Goal: Find specific page/section: Find specific page/section

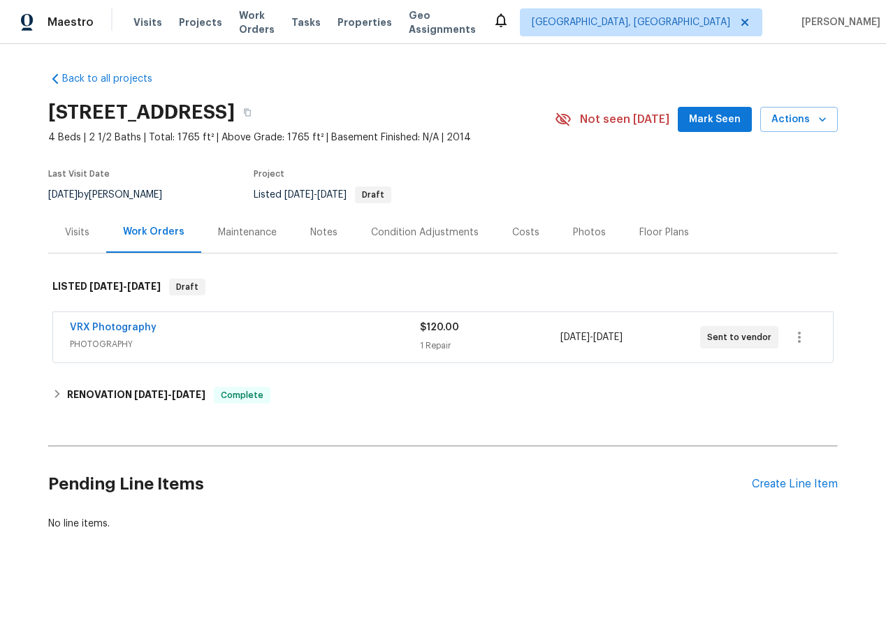
click at [85, 236] on div "Visits" at bounding box center [77, 233] width 24 height 14
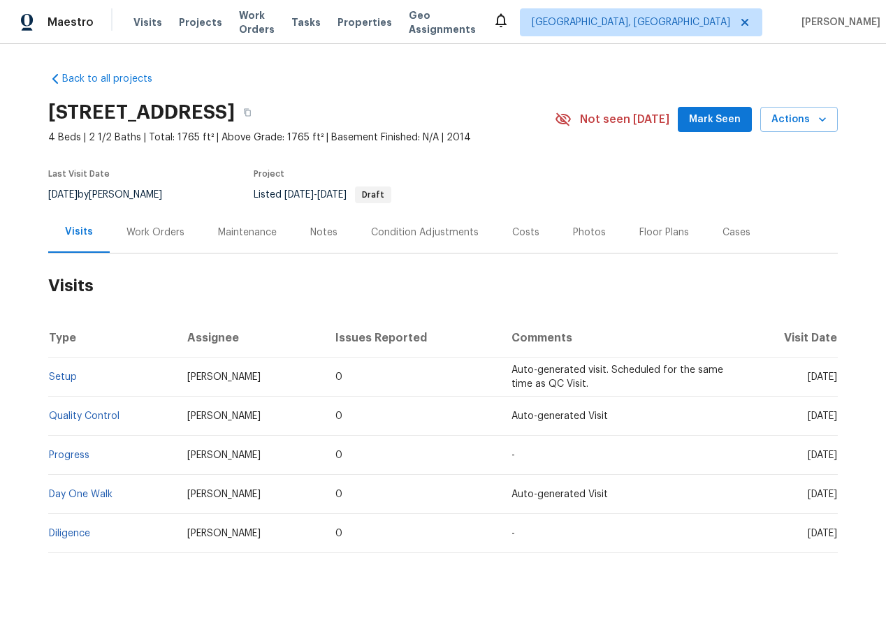
scroll to position [30, 0]
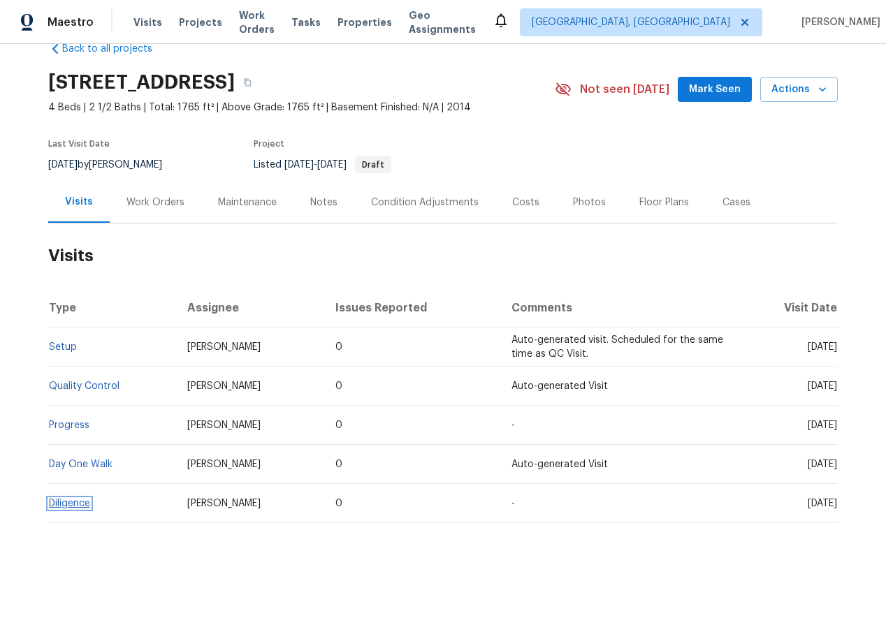
click at [76, 499] on link "Diligence" at bounding box center [69, 504] width 41 height 10
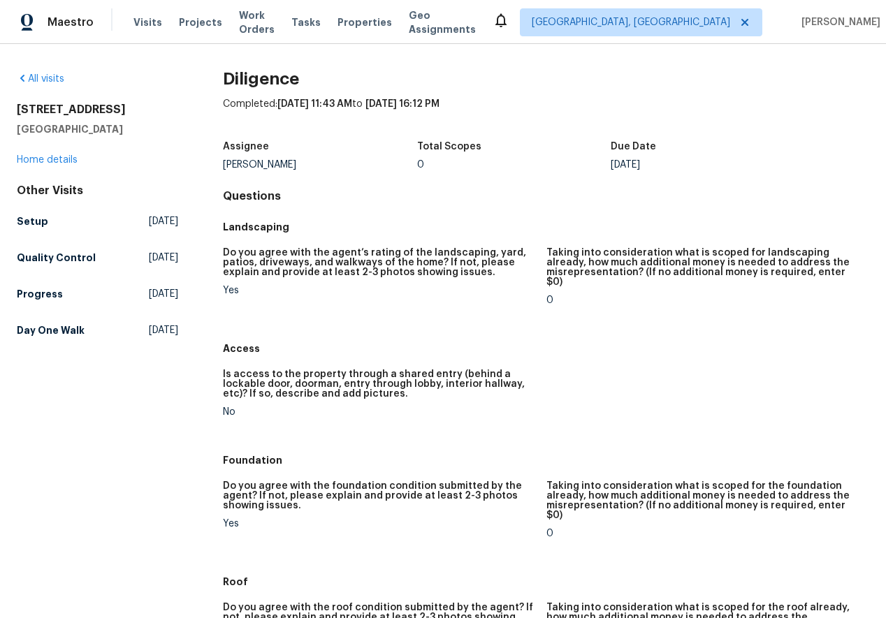
click at [59, 166] on div "[STREET_ADDRESS] Home details" at bounding box center [97, 135] width 161 height 64
click at [50, 156] on link "Home details" at bounding box center [47, 160] width 61 height 10
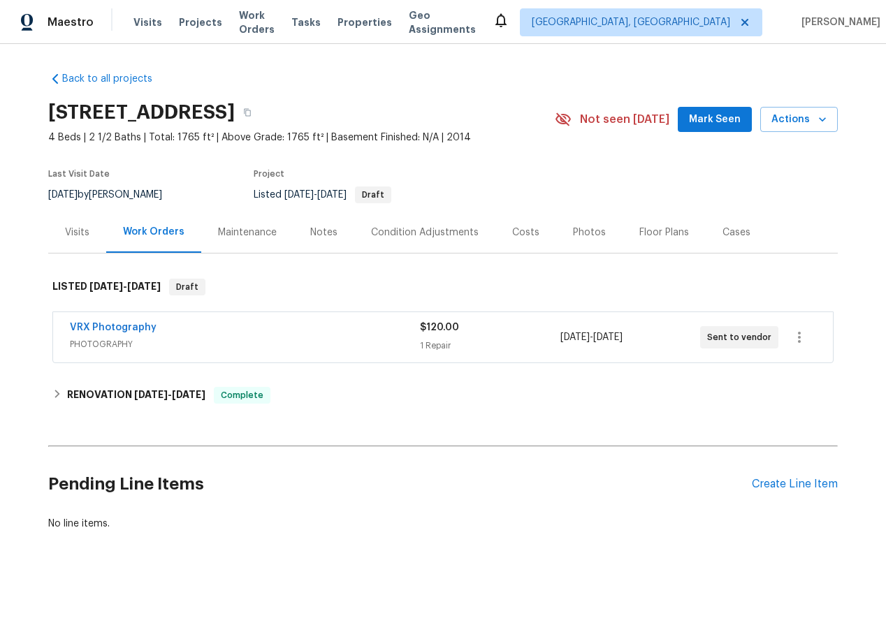
click at [70, 237] on div "Visits" at bounding box center [77, 233] width 24 height 14
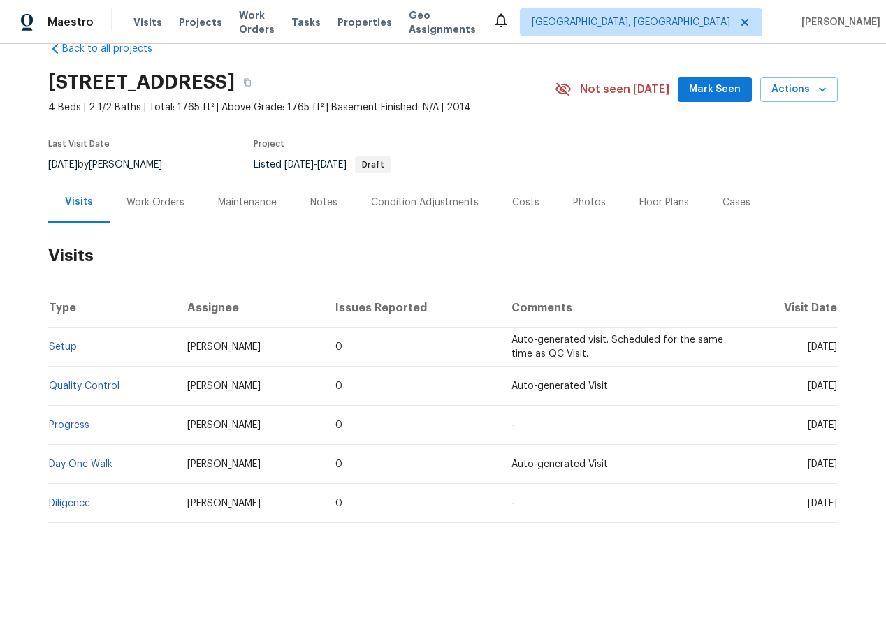
scroll to position [29, 0]
click at [61, 470] on td "Day One Walk" at bounding box center [112, 465] width 128 height 39
click at [72, 463] on link "Day One Walk" at bounding box center [81, 465] width 64 height 10
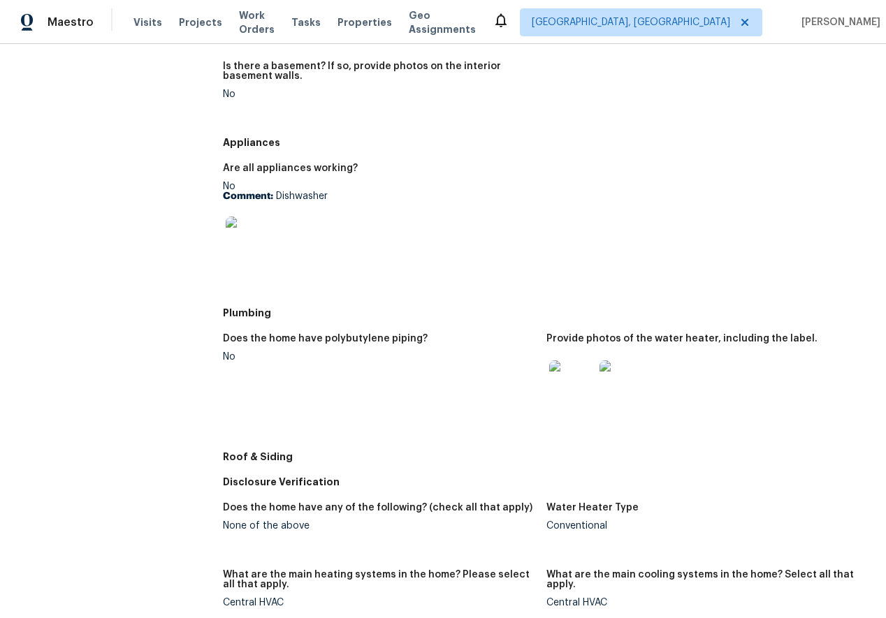
scroll to position [463, 0]
click at [616, 384] on img at bounding box center [621, 382] width 45 height 45
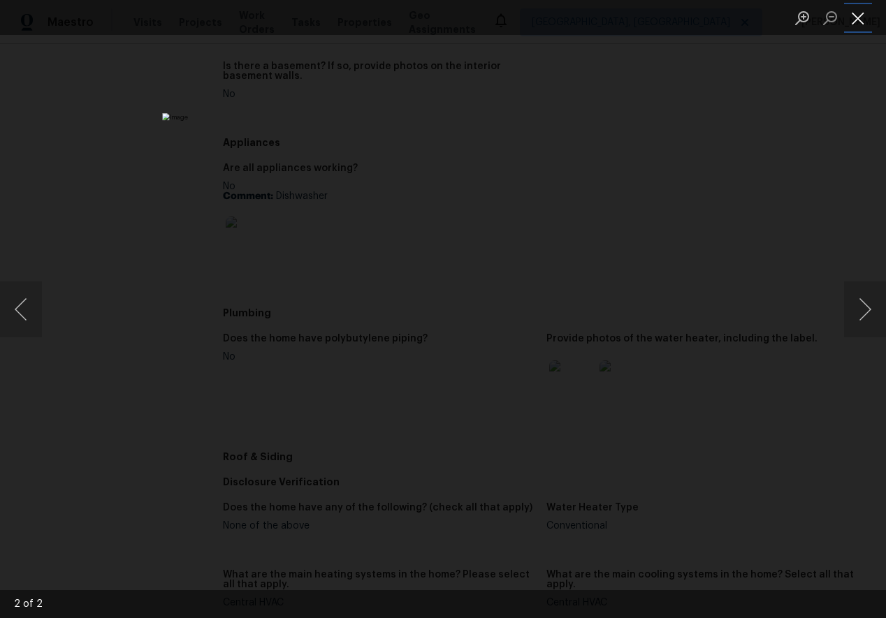
click at [862, 16] on button "Close lightbox" at bounding box center [858, 18] width 28 height 24
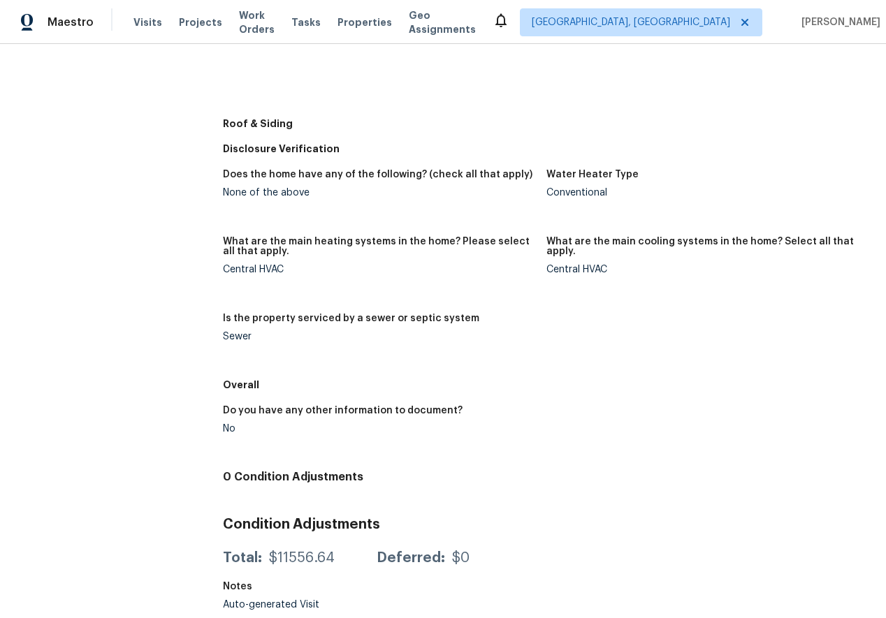
scroll to position [793, 0]
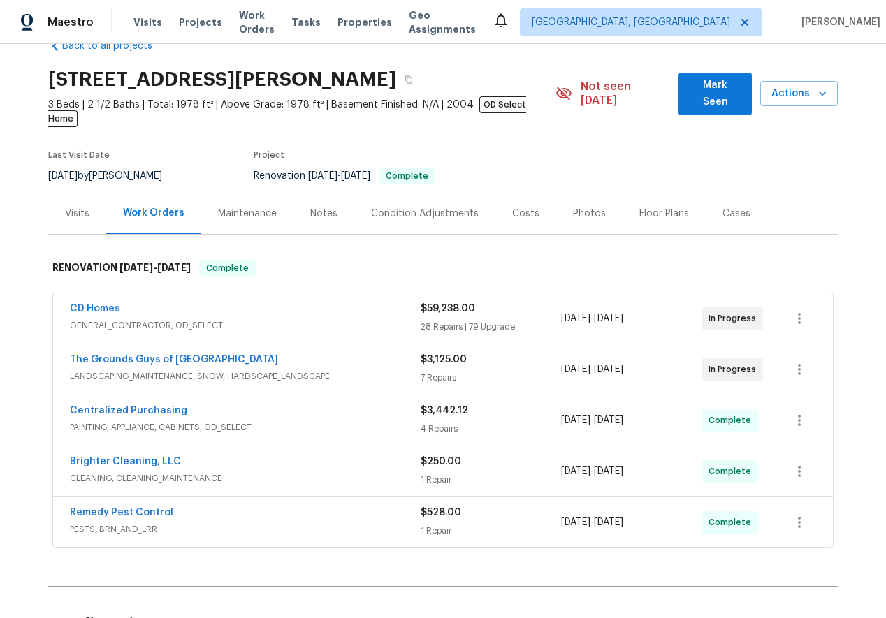
scroll to position [42, 0]
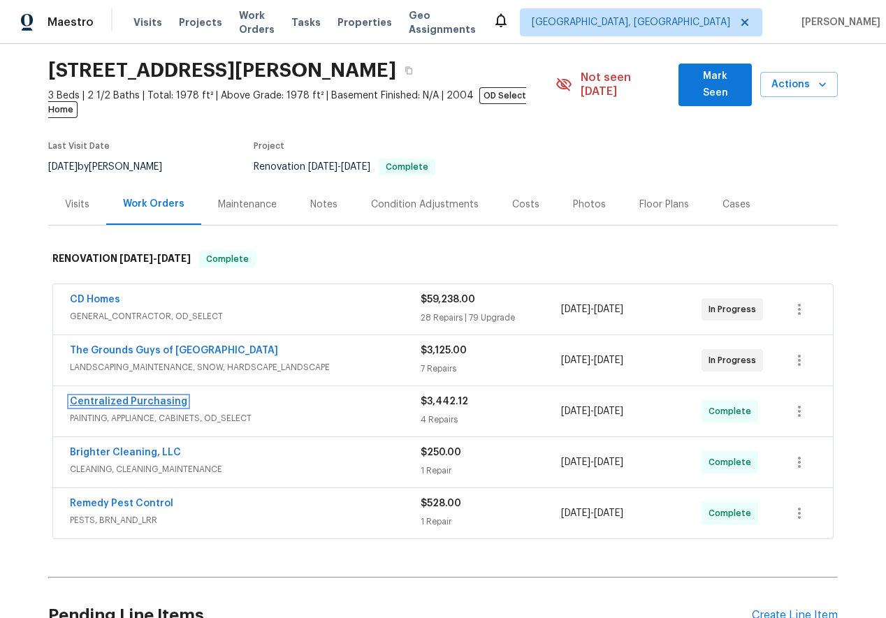
click at [119, 397] on link "Centralized Purchasing" at bounding box center [128, 402] width 117 height 10
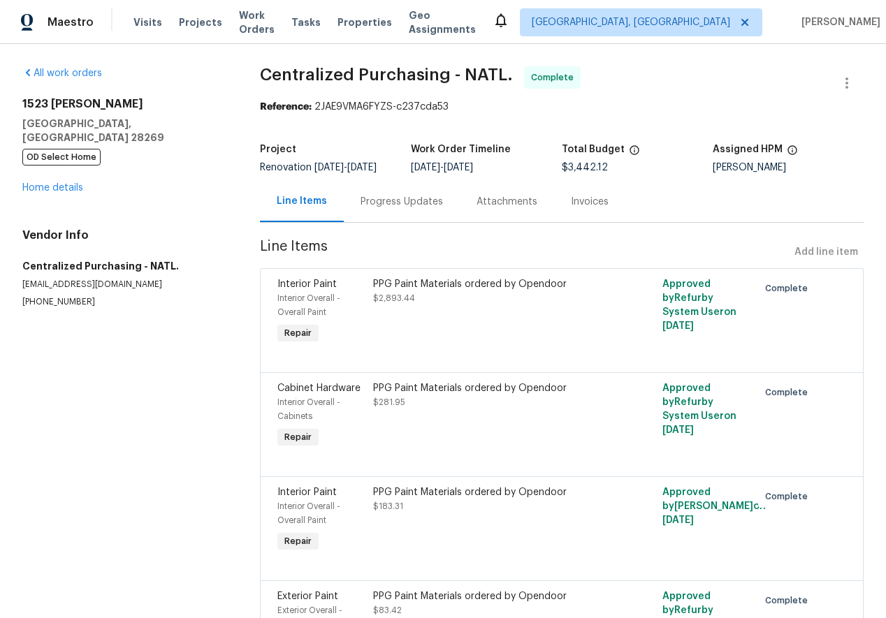
scroll to position [117, 0]
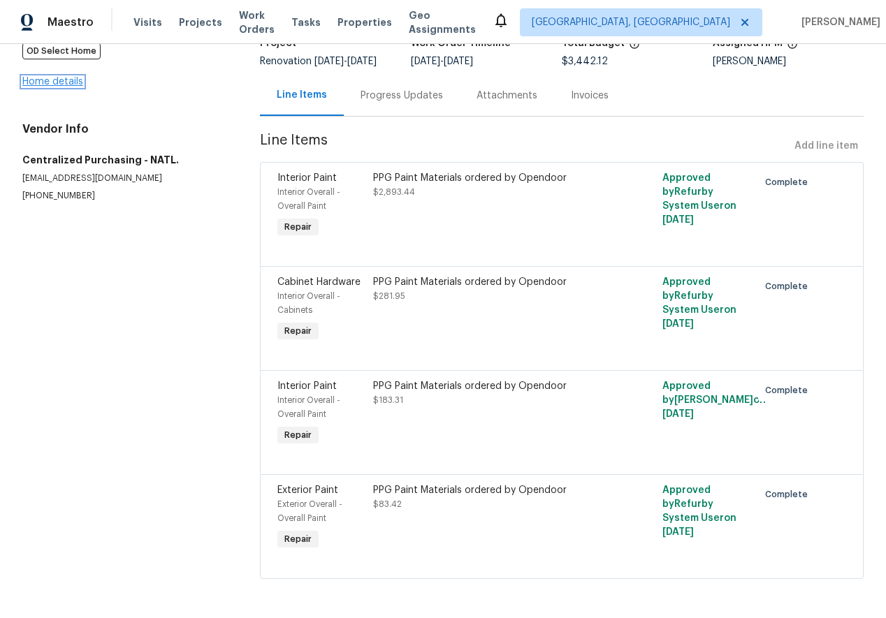
click at [41, 77] on link "Home details" at bounding box center [52, 82] width 61 height 10
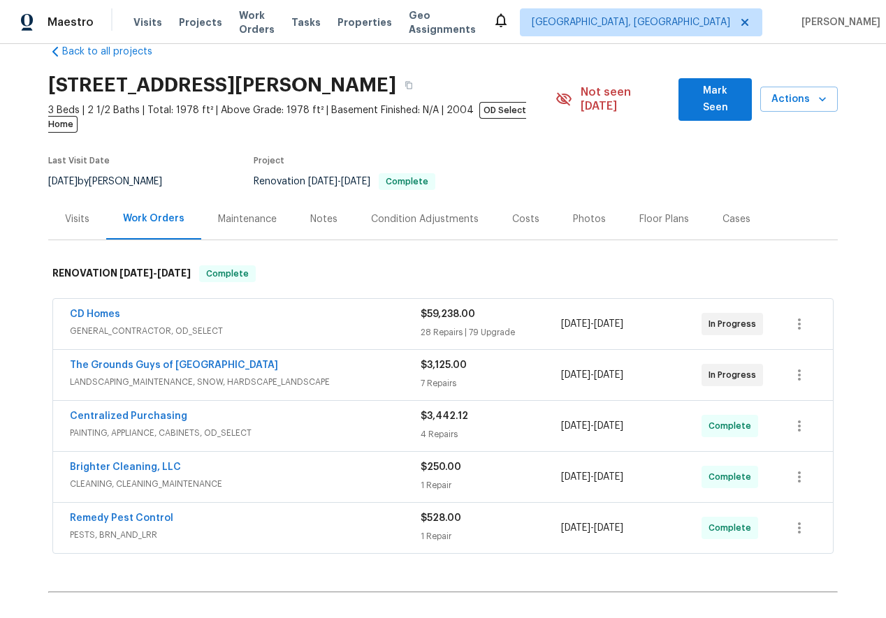
scroll to position [36, 0]
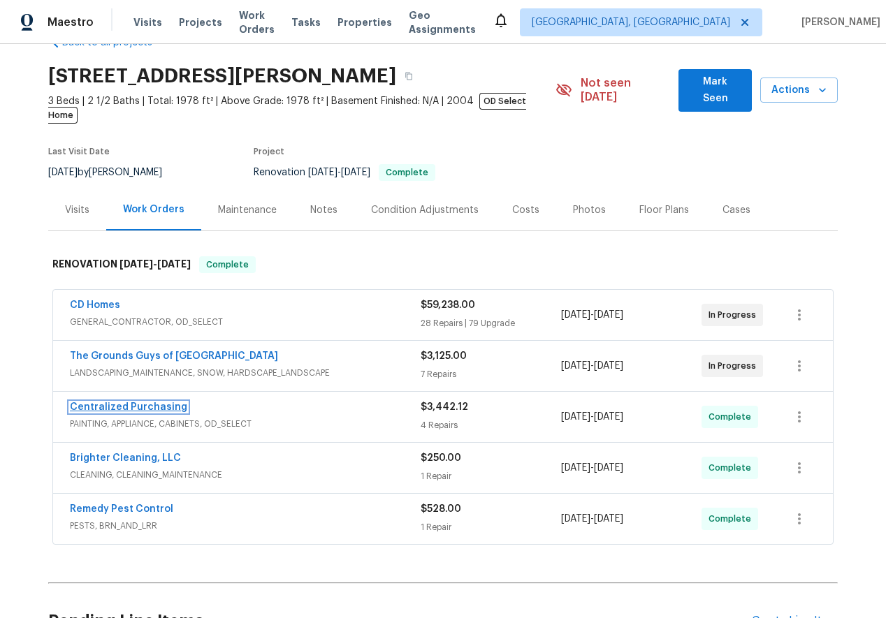
click at [125, 402] on link "Centralized Purchasing" at bounding box center [128, 407] width 117 height 10
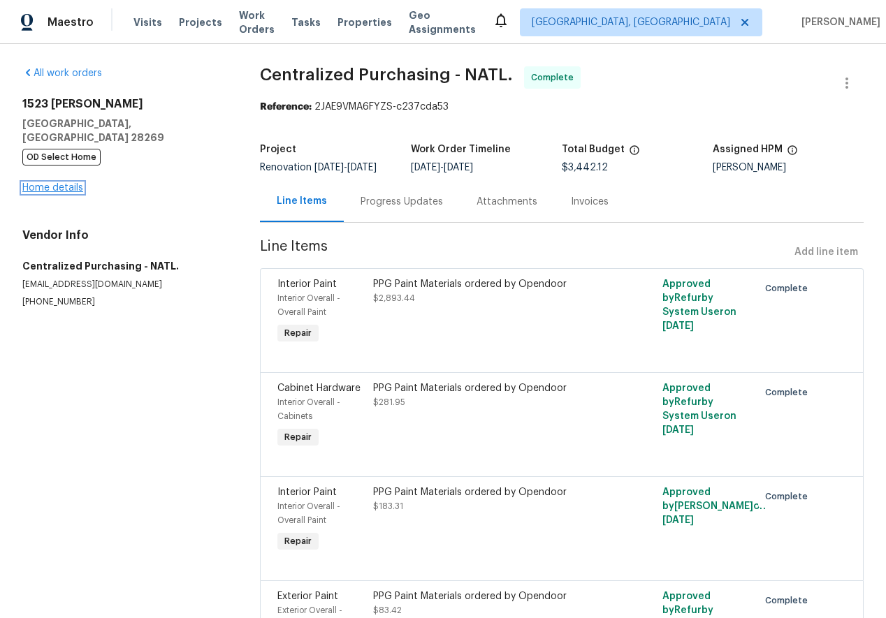
click at [48, 183] on link "Home details" at bounding box center [52, 188] width 61 height 10
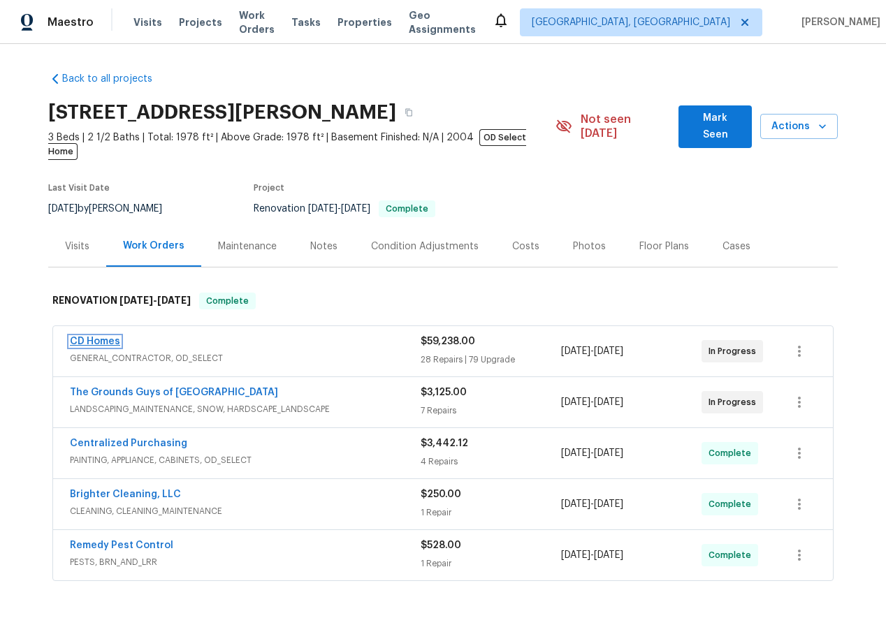
click at [104, 337] on link "CD Homes" at bounding box center [95, 342] width 50 height 10
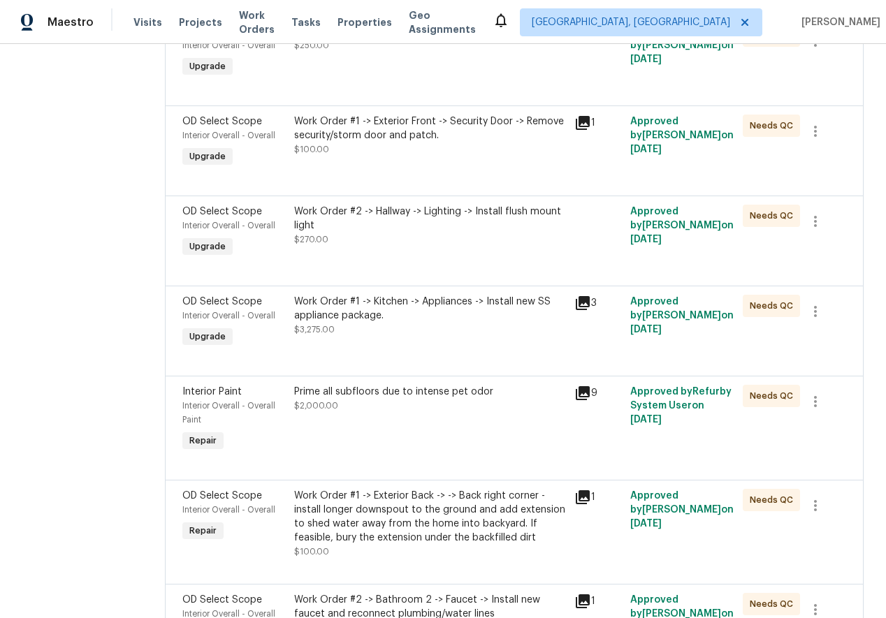
scroll to position [3012, 0]
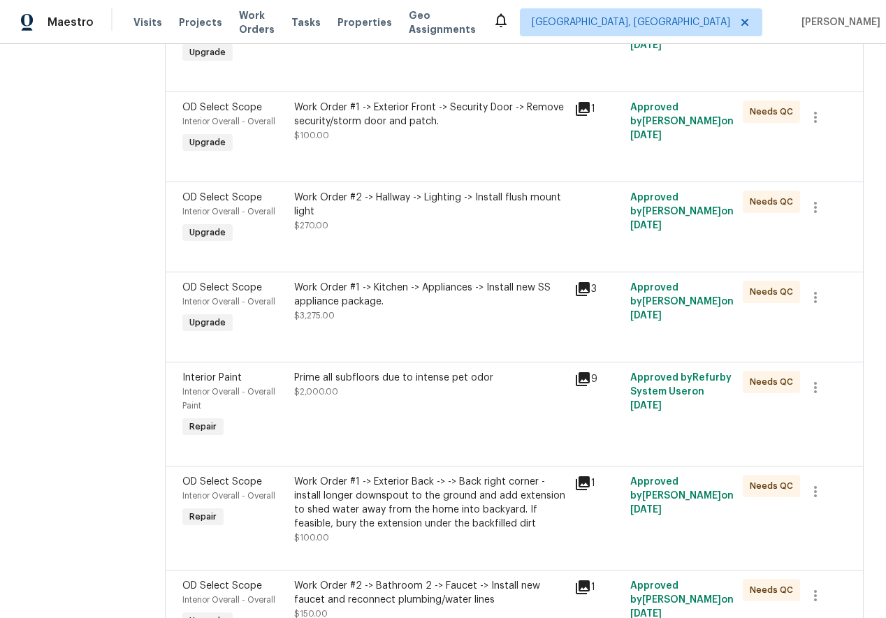
click at [574, 281] on icon at bounding box center [582, 289] width 17 height 17
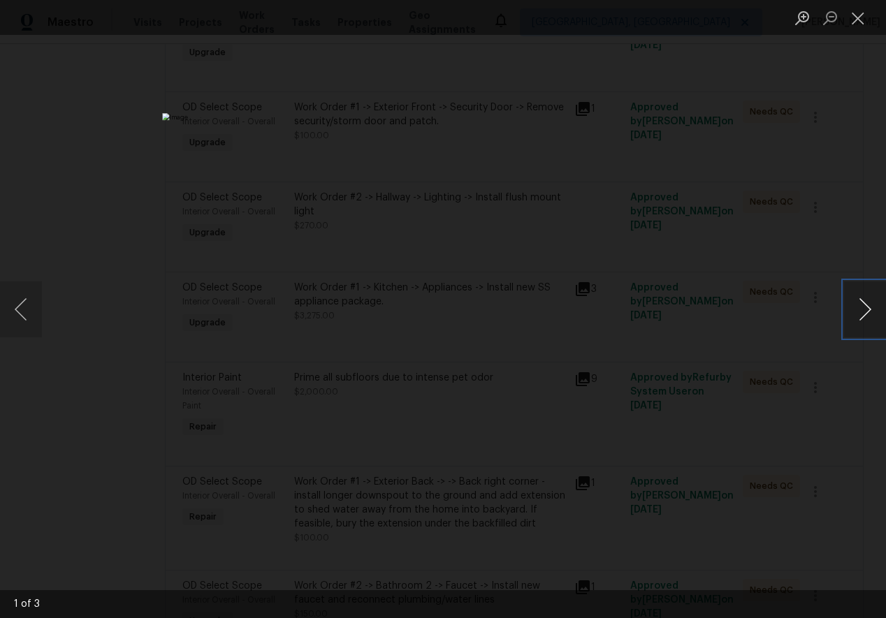
click at [858, 309] on button "Next image" at bounding box center [865, 309] width 42 height 56
click at [816, 211] on div "Lightbox" at bounding box center [443, 309] width 886 height 618
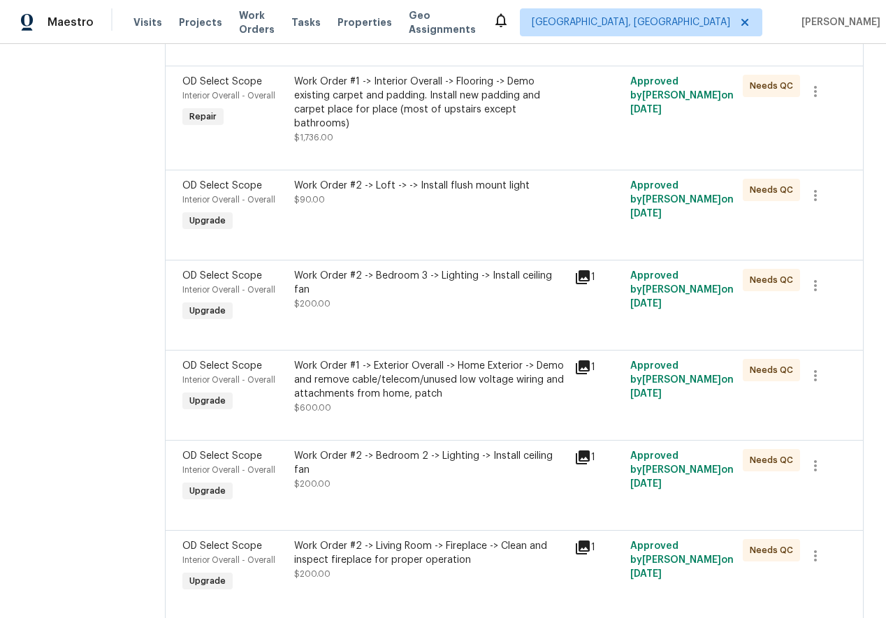
scroll to position [0, 0]
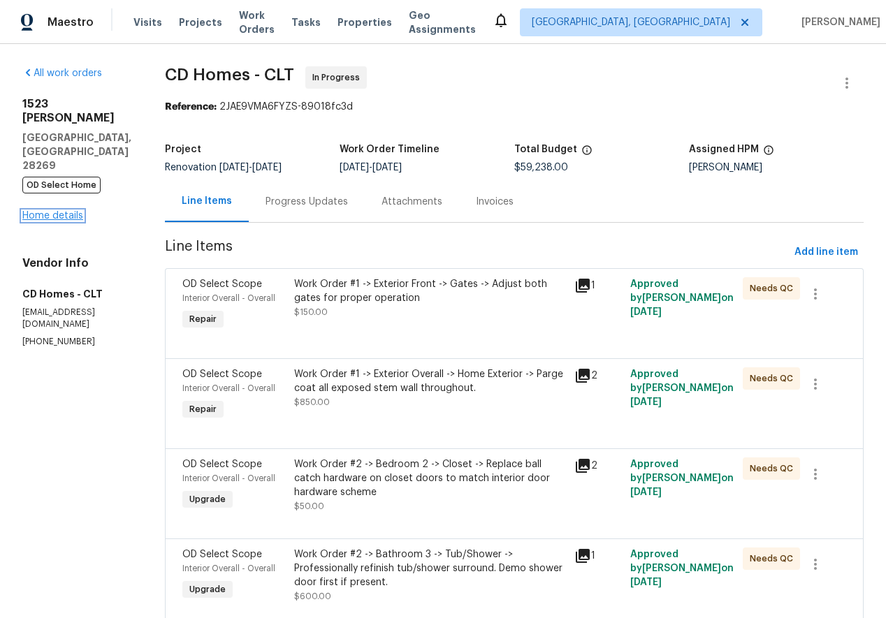
click at [45, 211] on link "Home details" at bounding box center [52, 216] width 61 height 10
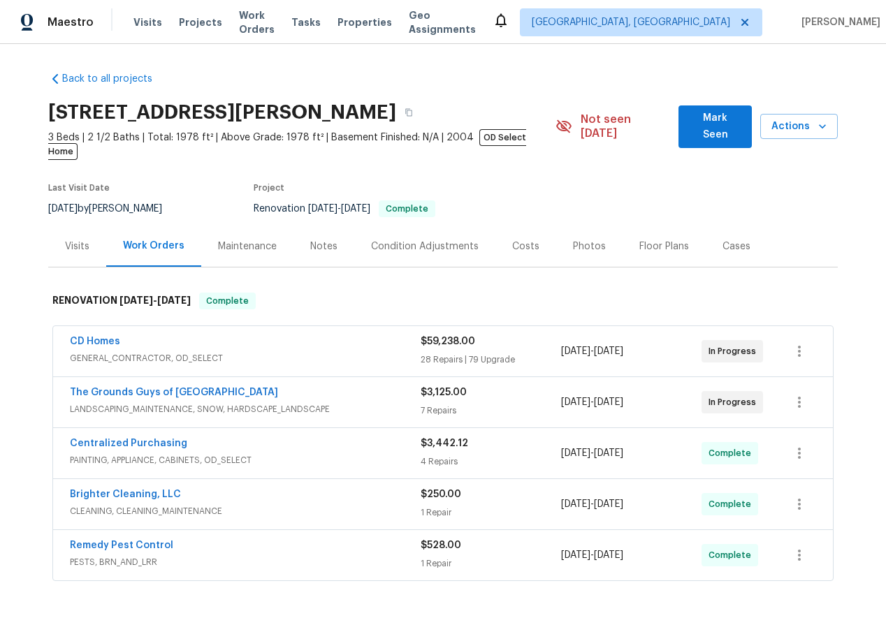
scroll to position [59, 0]
